Goal: Transaction & Acquisition: Purchase product/service

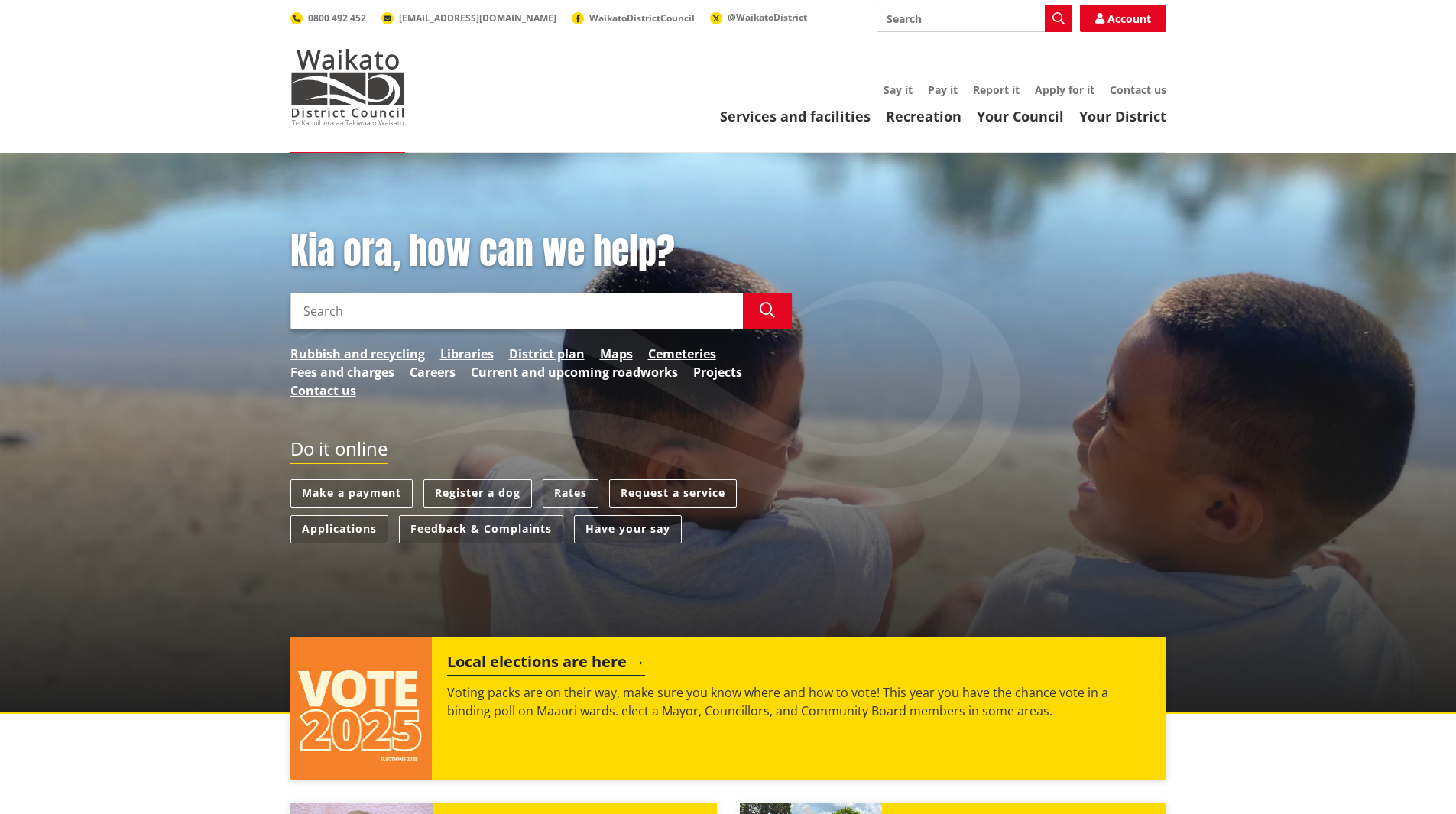
scroll to position [77, 0]
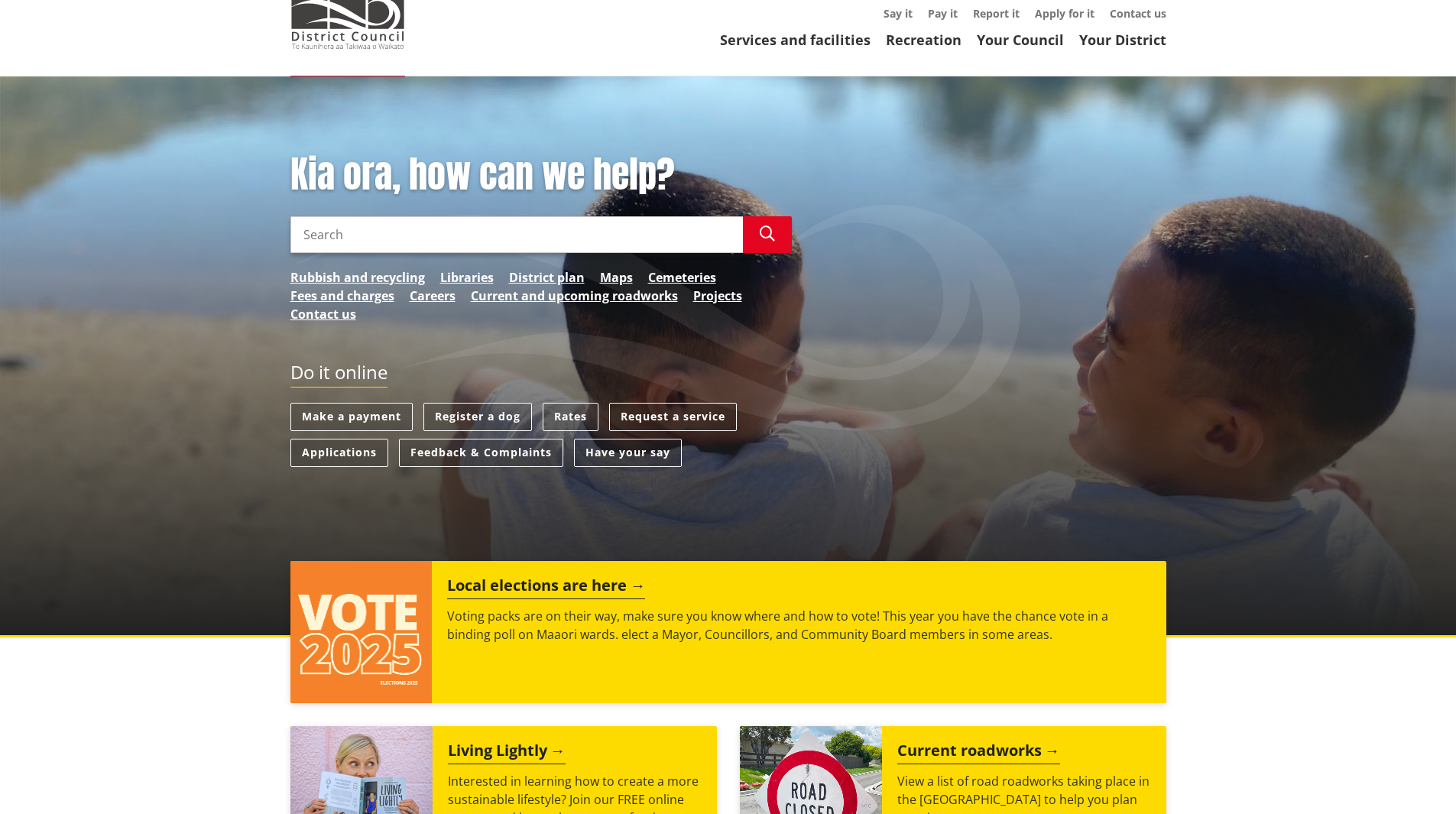
click at [8, 191] on div "Kia ora, how can we help? Search Search Rubbish and recycling Libraries Distric…" at bounding box center [728, 357] width 1456 height 561
click at [165, 192] on div "Kia ora, how can we help? Search Search Rubbish and recycling Libraries Distric…" at bounding box center [728, 357] width 1456 height 561
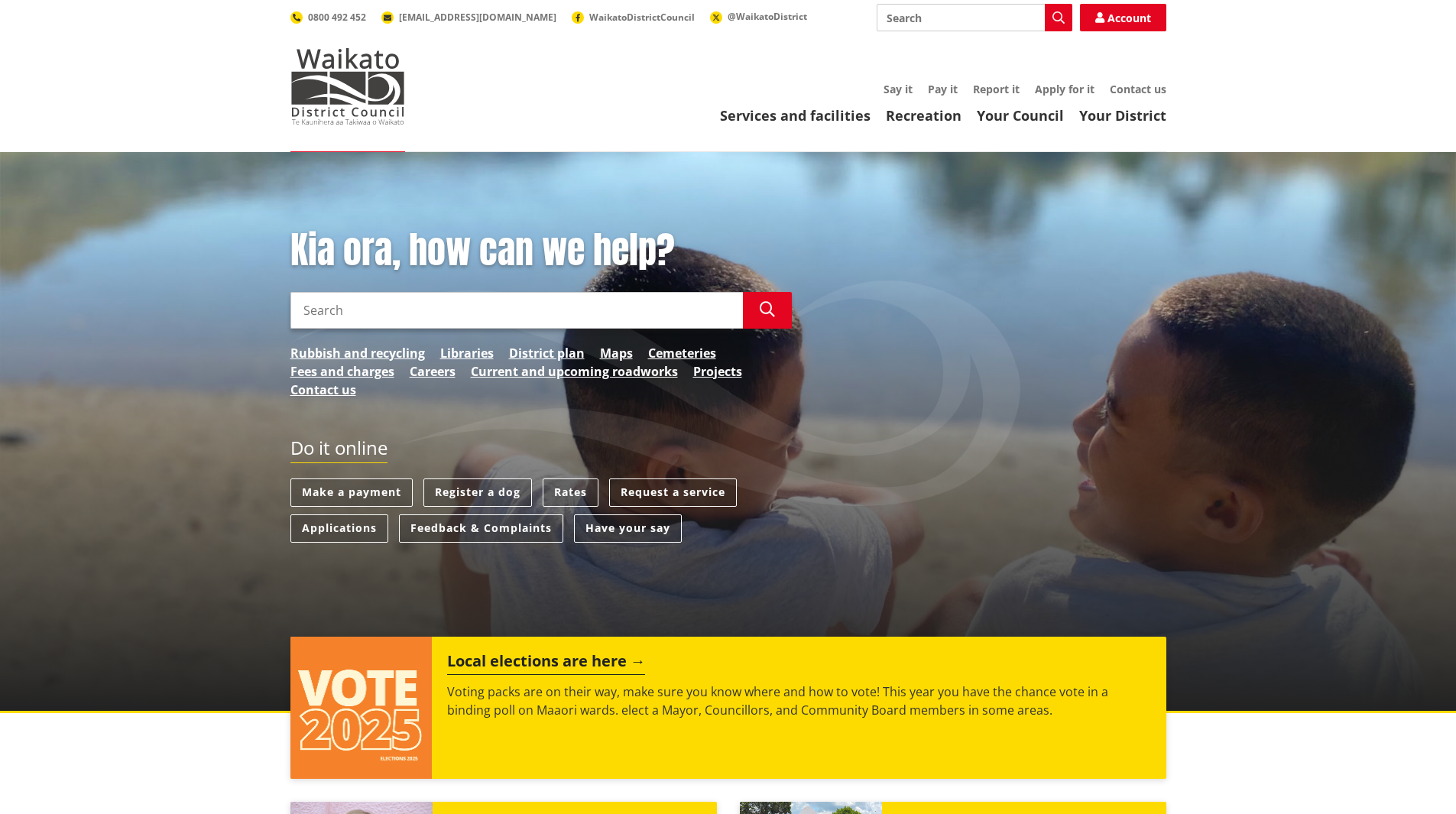
scroll to position [0, 0]
click at [962, 14] on input "Search" at bounding box center [974, 19] width 196 height 27
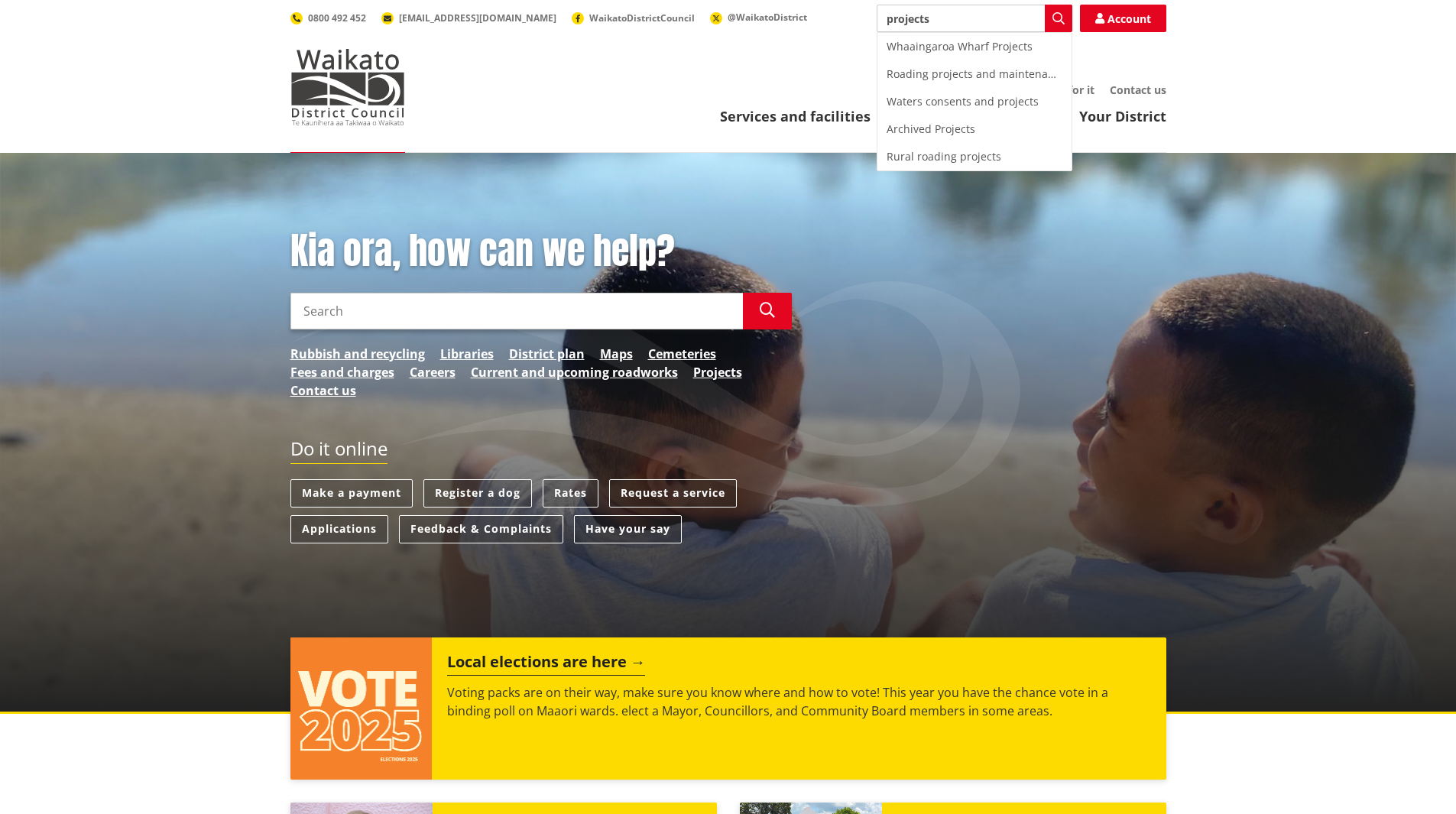
type input "projects"
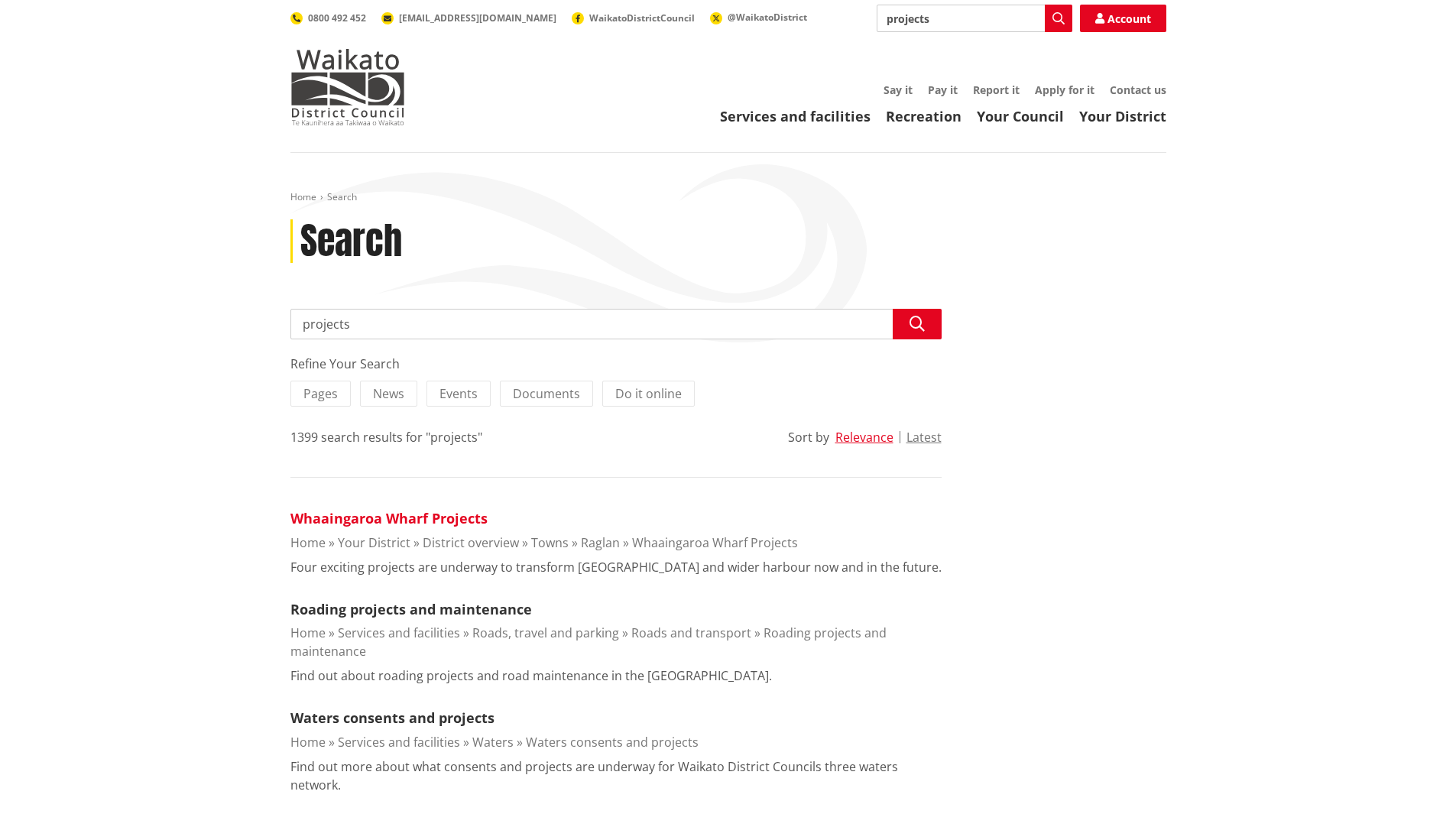
click at [407, 525] on link "Whaaingaroa Wharf Projects" at bounding box center [389, 518] width 197 height 19
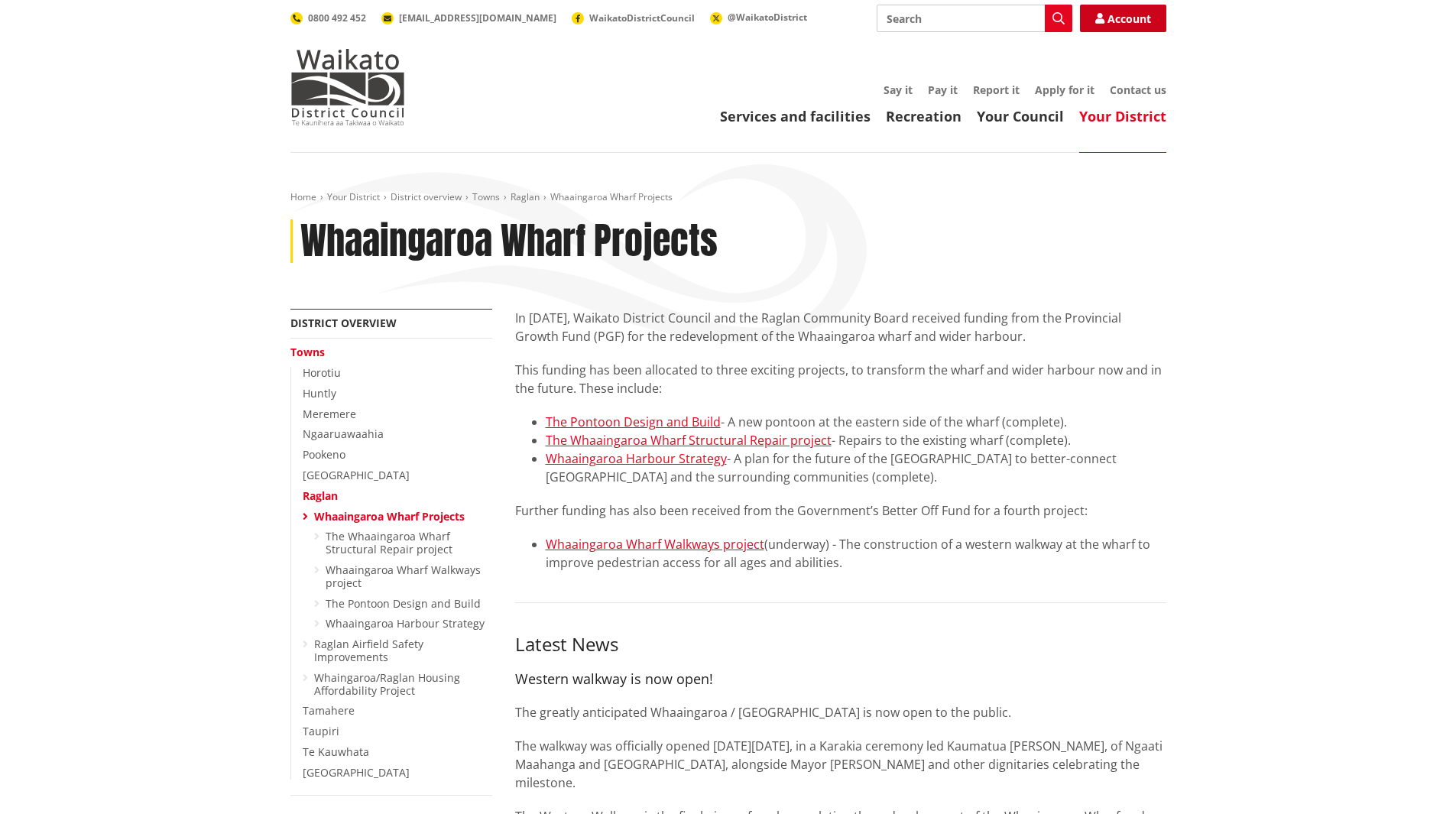
click at [1116, 21] on link "Account" at bounding box center [1123, 19] width 87 height 27
click at [328, 373] on link "Horotiu" at bounding box center [321, 373] width 38 height 15
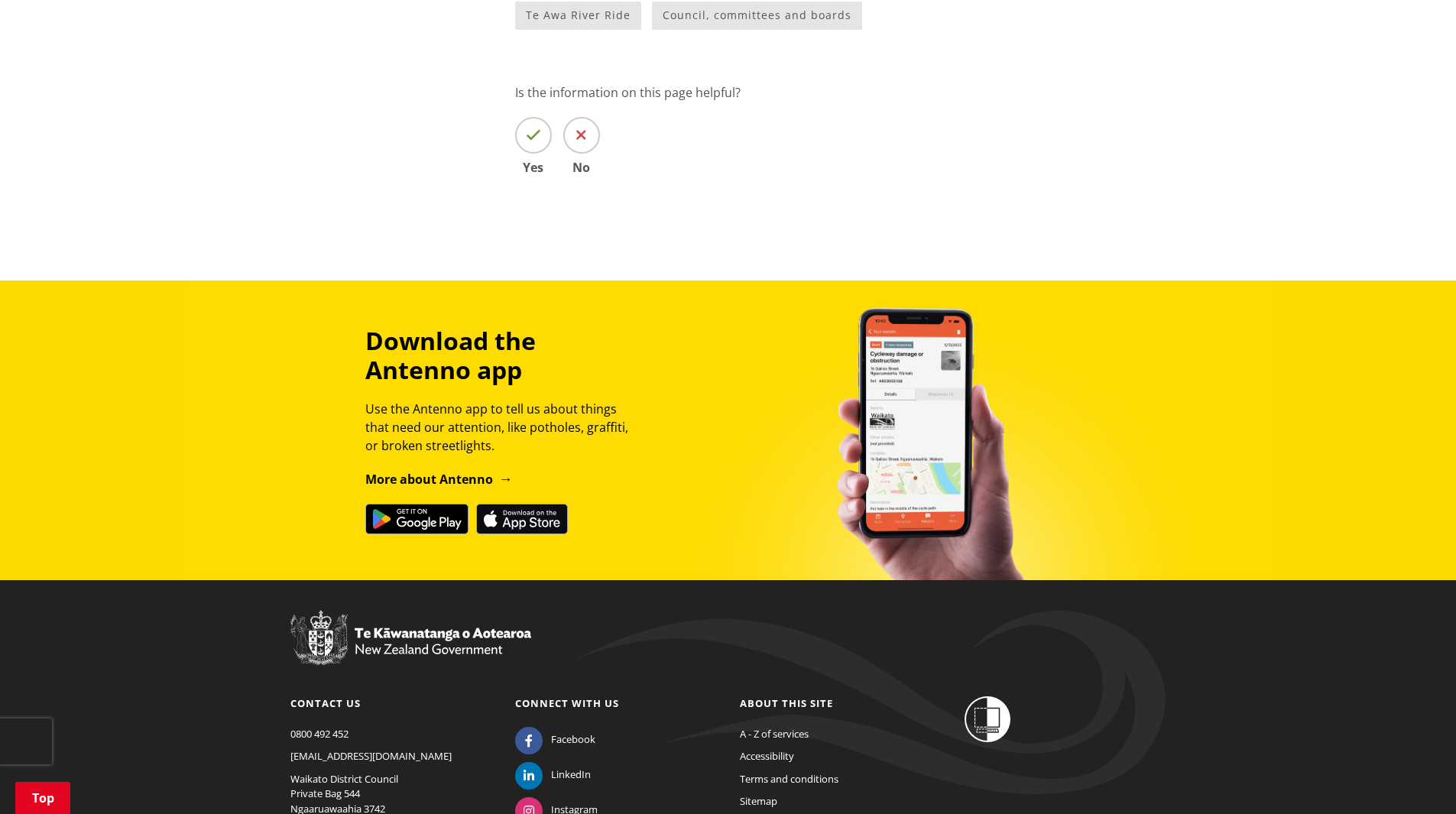
scroll to position [1430, 0]
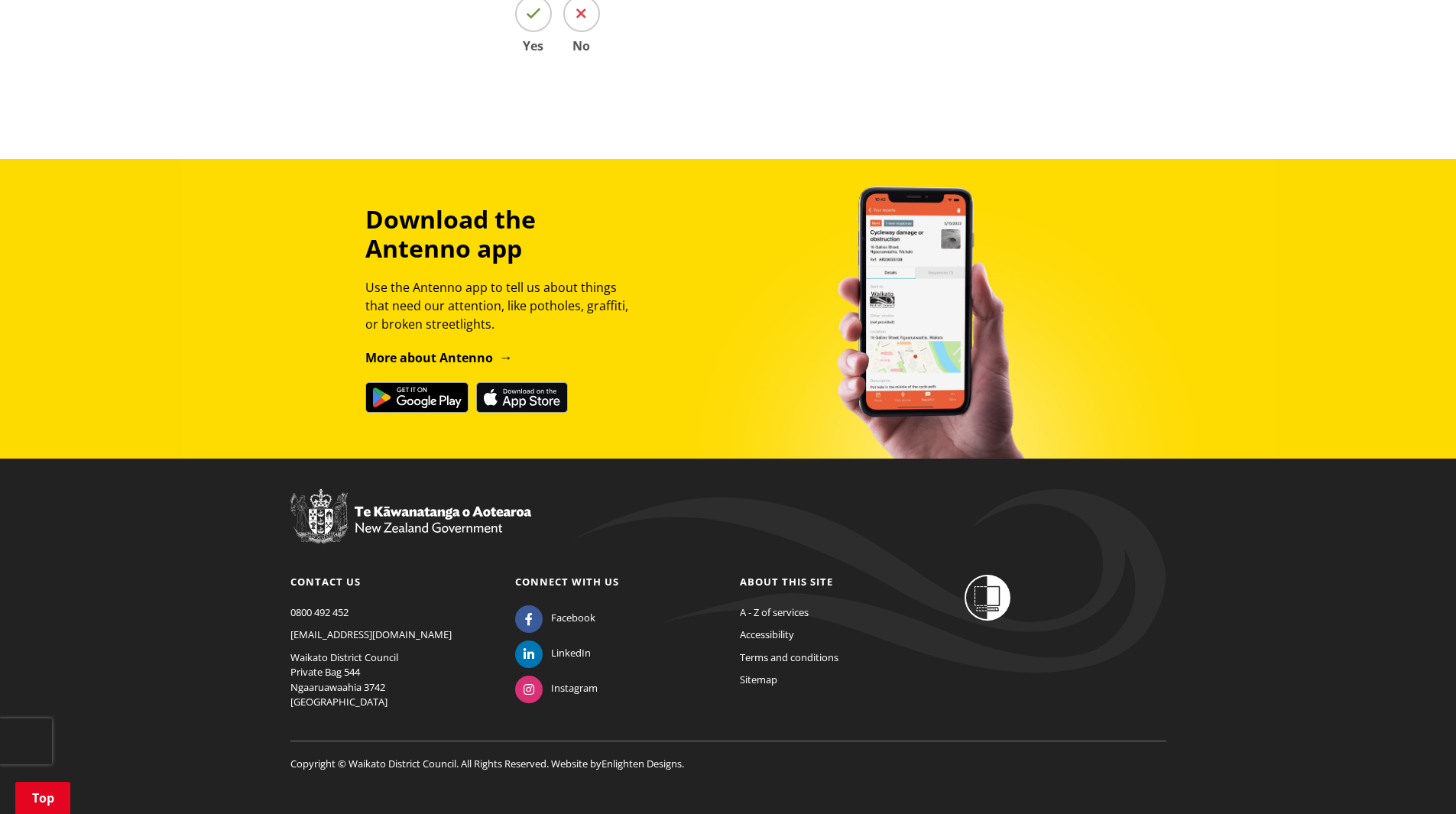
click at [914, 320] on div "Download the Antenno app Use the Antenno app to tell us about things that need …" at bounding box center [728, 309] width 899 height 209
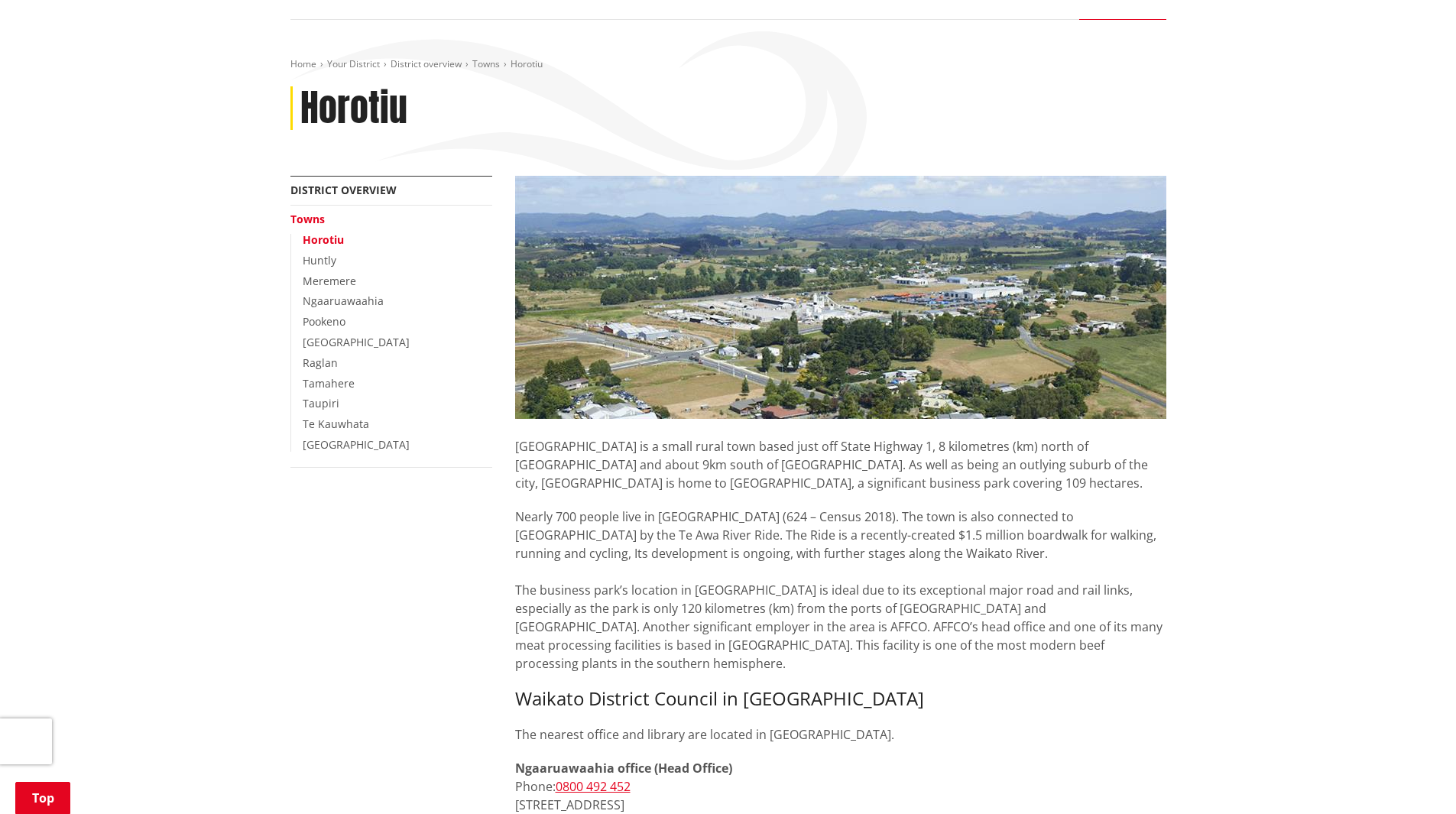
scroll to position [0, 0]
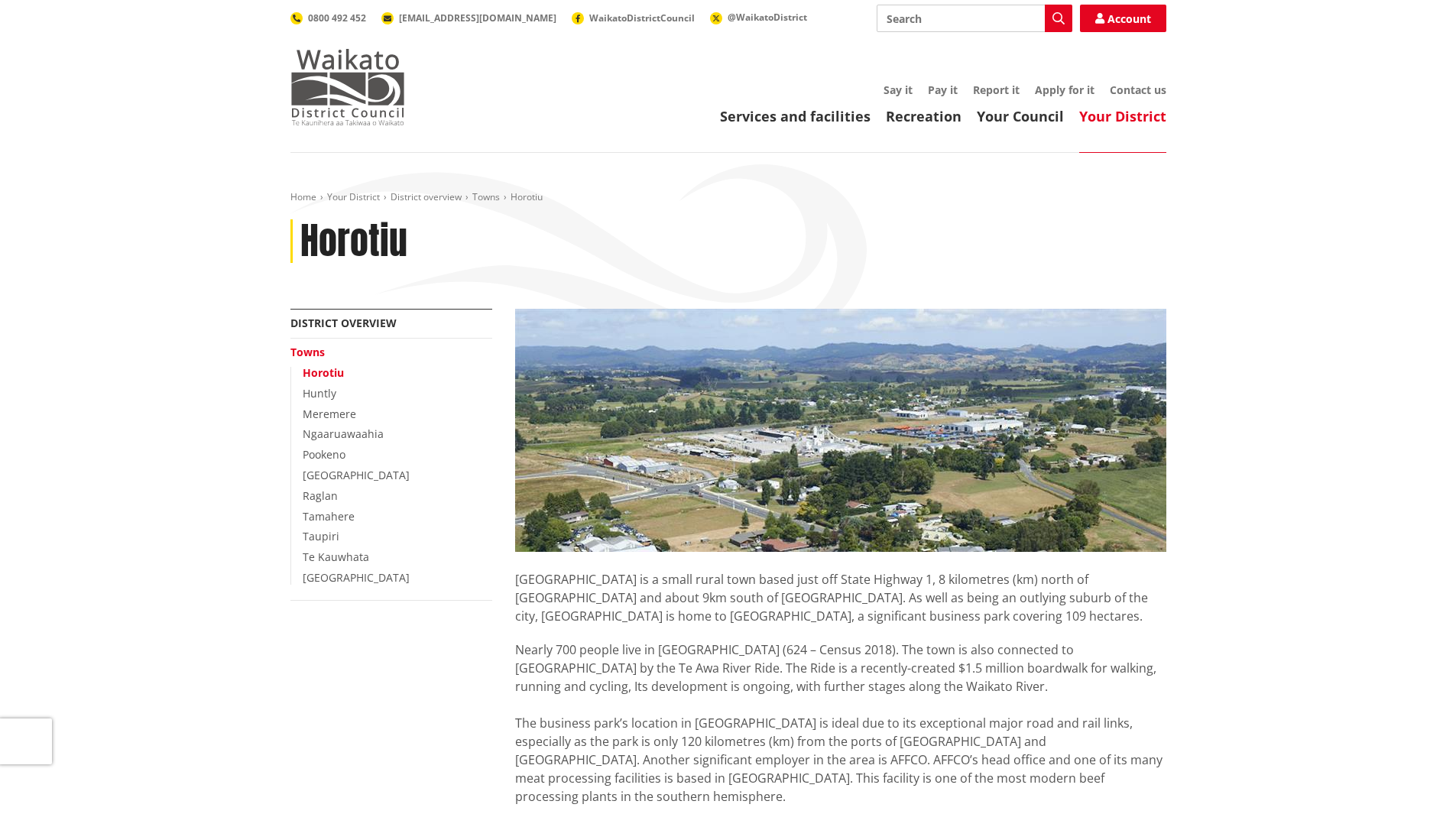
click at [399, 75] on img at bounding box center [348, 87] width 115 height 77
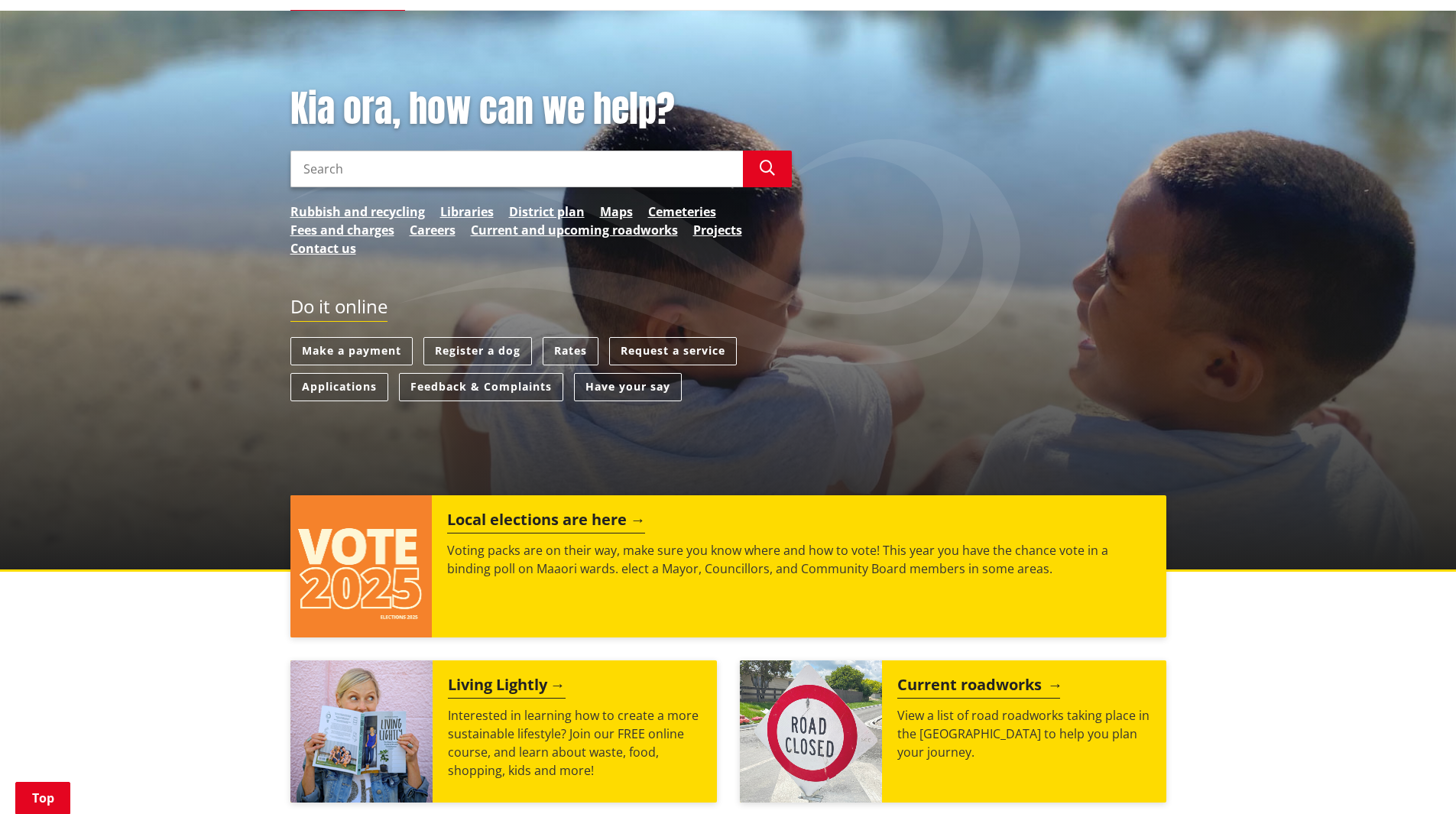
scroll to position [45, 0]
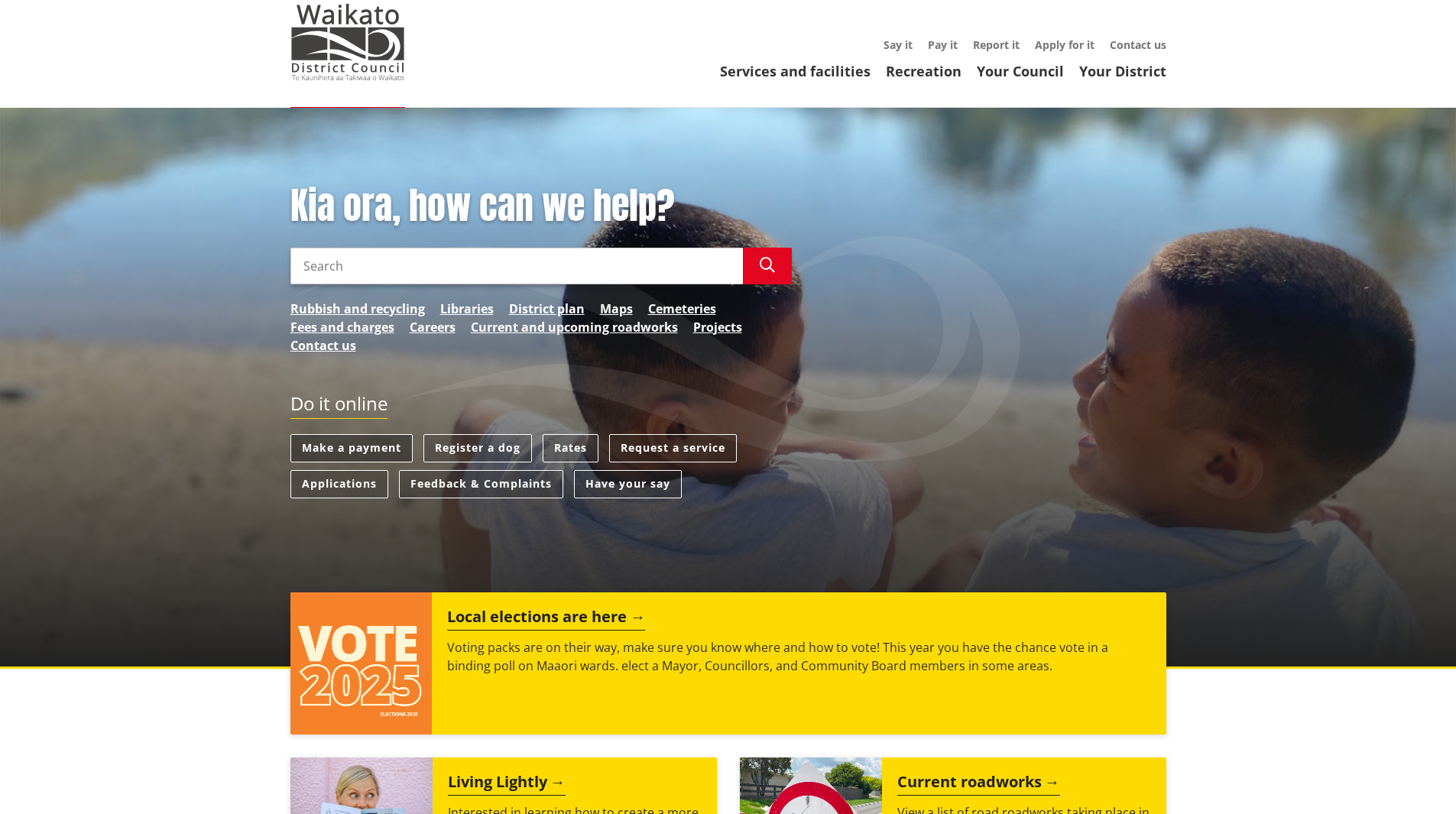
click at [366, 445] on link "Make a payment" at bounding box center [351, 448] width 122 height 28
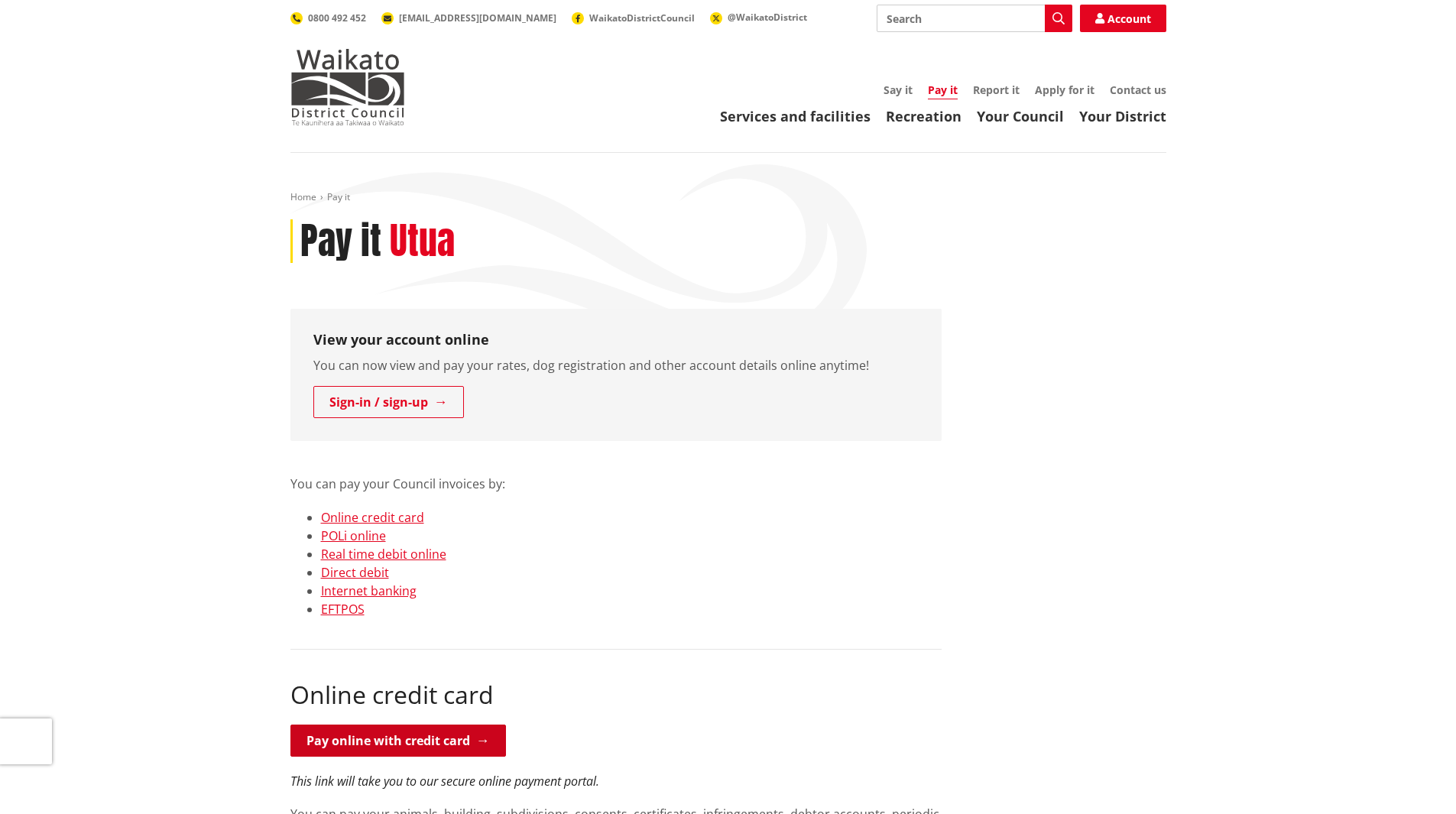
scroll to position [382, 0]
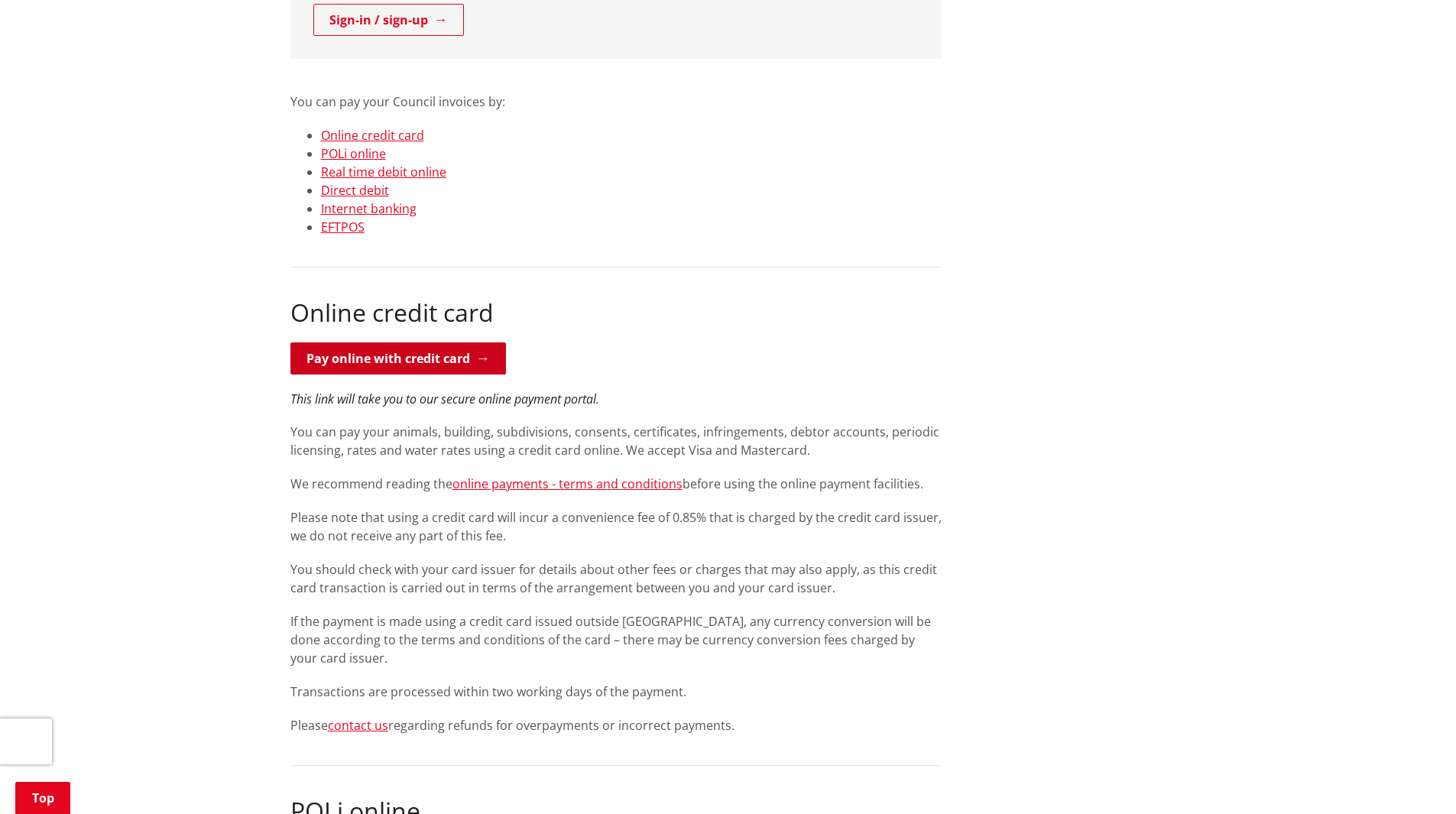
click at [450, 355] on link "Pay online with credit card" at bounding box center [398, 359] width 216 height 32
